Goal: Task Accomplishment & Management: Manage account settings

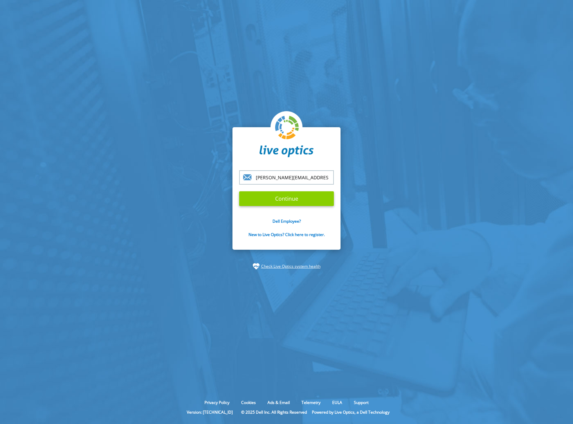
click at [312, 194] on input "Continue" at bounding box center [286, 198] width 95 height 15
click at [404, 119] on section "[PERSON_NAME][EMAIL_ADDRESS][DOMAIN_NAME] Continue Dell Employee? New to Live O…" at bounding box center [286, 198] width 573 height 397
click at [375, 234] on section "[PERSON_NAME][EMAIL_ADDRESS][DOMAIN_NAME] Continue Dell Employee? New to Live O…" at bounding box center [286, 198] width 573 height 397
type input "[PERSON_NAME][EMAIL_ADDRESS][DOMAIN_NAME]"
click at [306, 197] on input "Continue" at bounding box center [286, 198] width 95 height 15
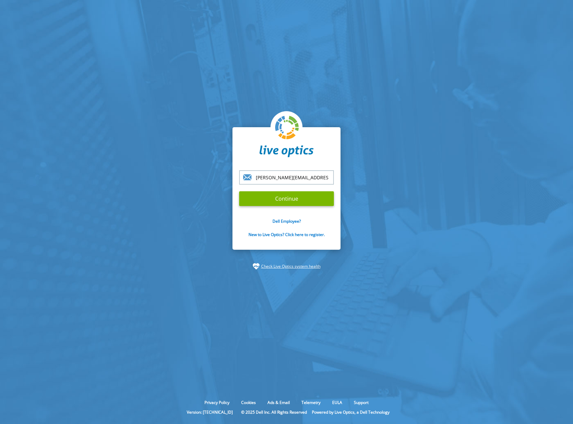
click at [316, 177] on input "[PERSON_NAME][EMAIL_ADDRESS][DOMAIN_NAME]" at bounding box center [286, 177] width 95 height 14
click at [239, 191] on input "Continue" at bounding box center [286, 198] width 95 height 15
